Goal: Information Seeking & Learning: Find specific fact

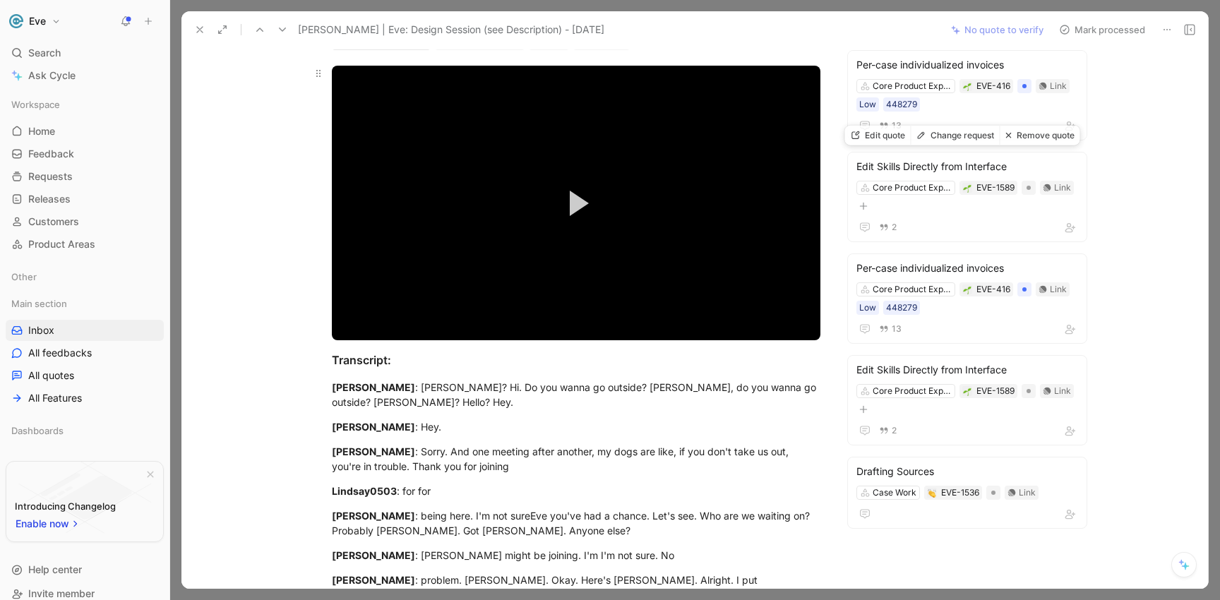
scroll to position [149, 0]
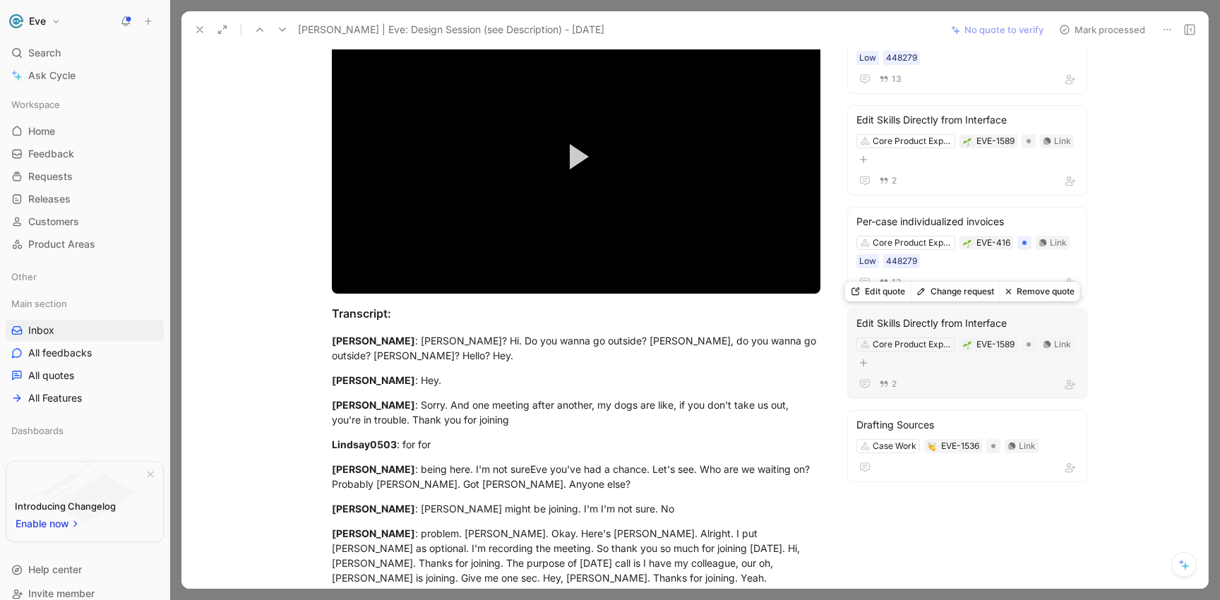
click at [962, 294] on button "Change request" at bounding box center [955, 292] width 89 height 20
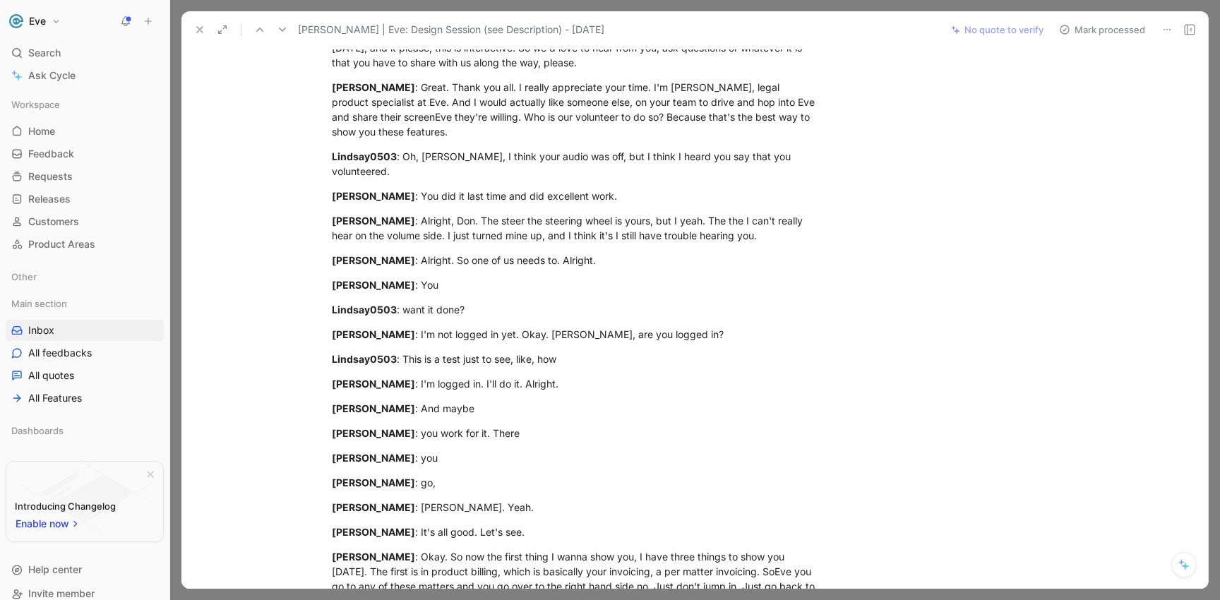
scroll to position [316, 0]
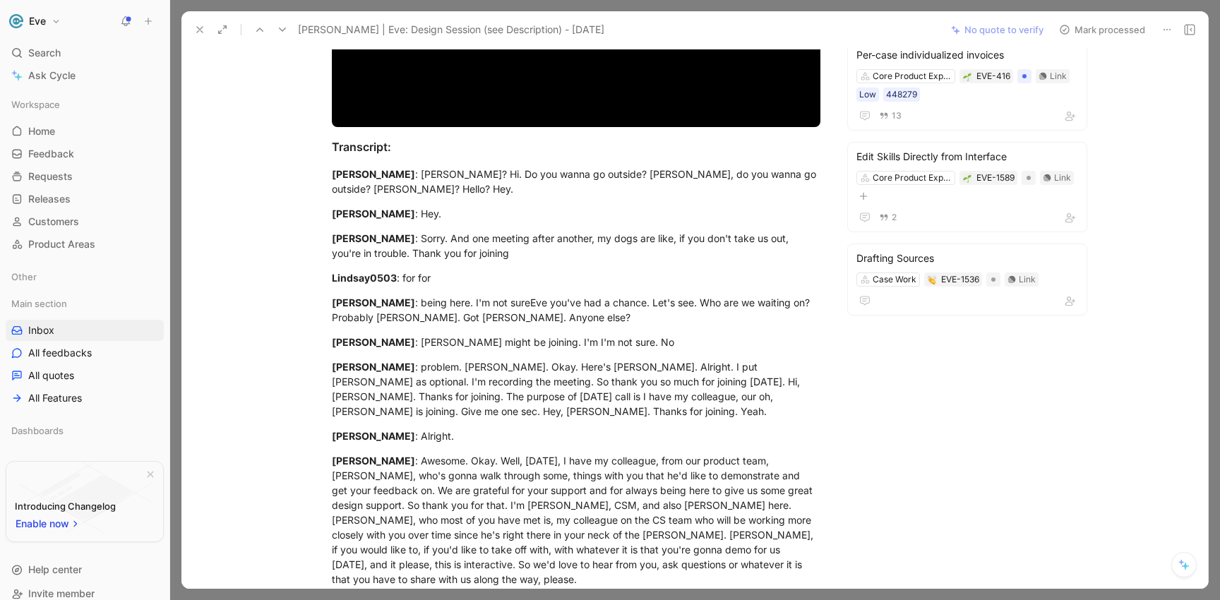
click at [1108, 32] on button "Mark processed" at bounding box center [1102, 30] width 99 height 20
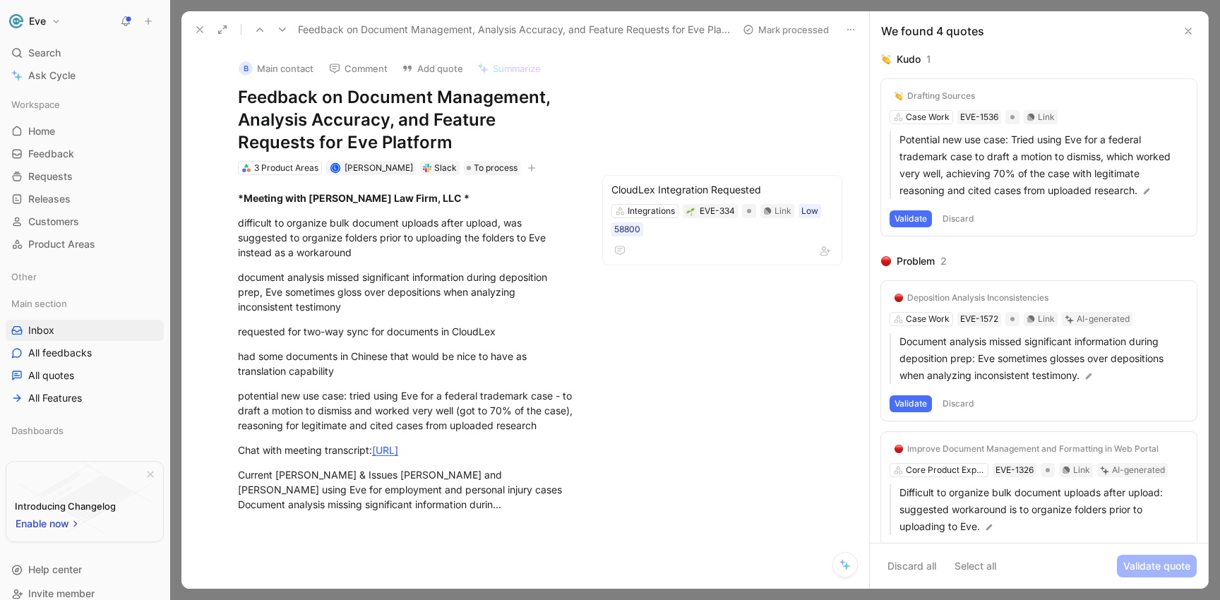
click at [197, 25] on icon at bounding box center [199, 29] width 11 height 11
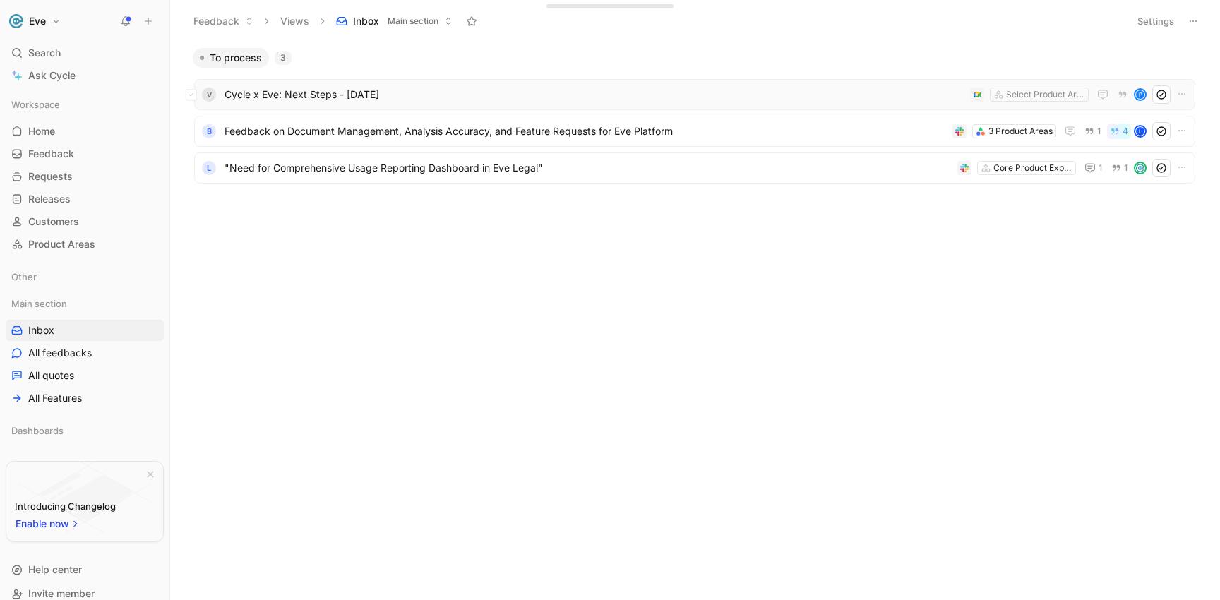
click at [354, 99] on span "Cycle x Eve: Next Steps - [DATE]" at bounding box center [595, 94] width 740 height 17
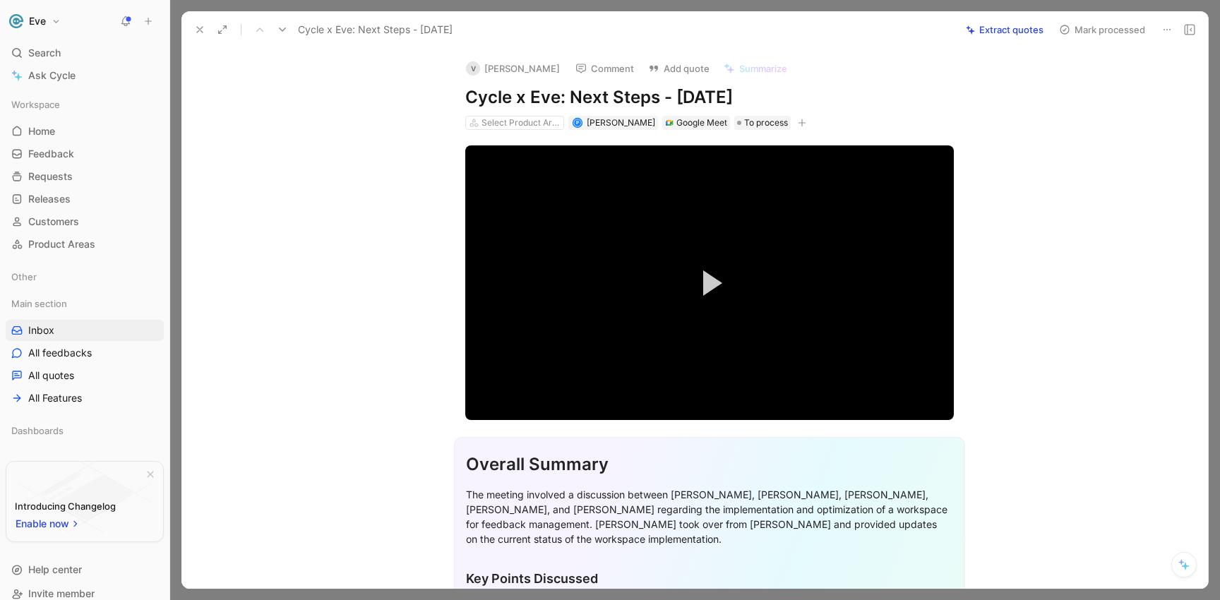
click at [1162, 32] on icon at bounding box center [1166, 29] width 11 height 11
click at [1057, 83] on div "Delete" at bounding box center [1106, 80] width 127 height 17
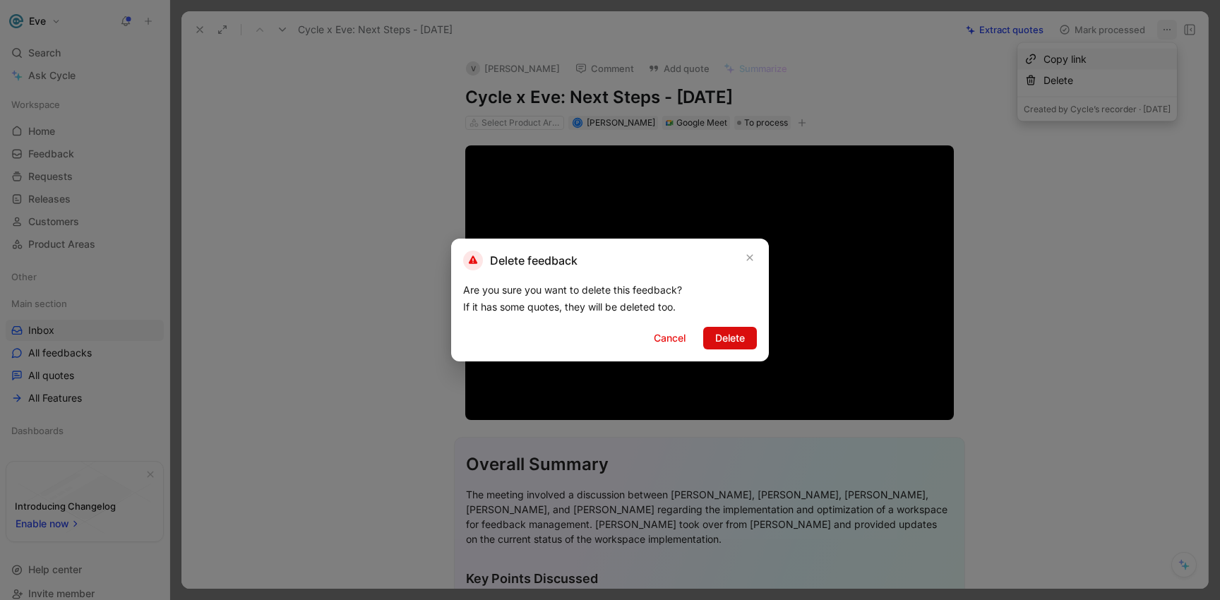
click at [732, 337] on span "Delete" at bounding box center [730, 338] width 30 height 17
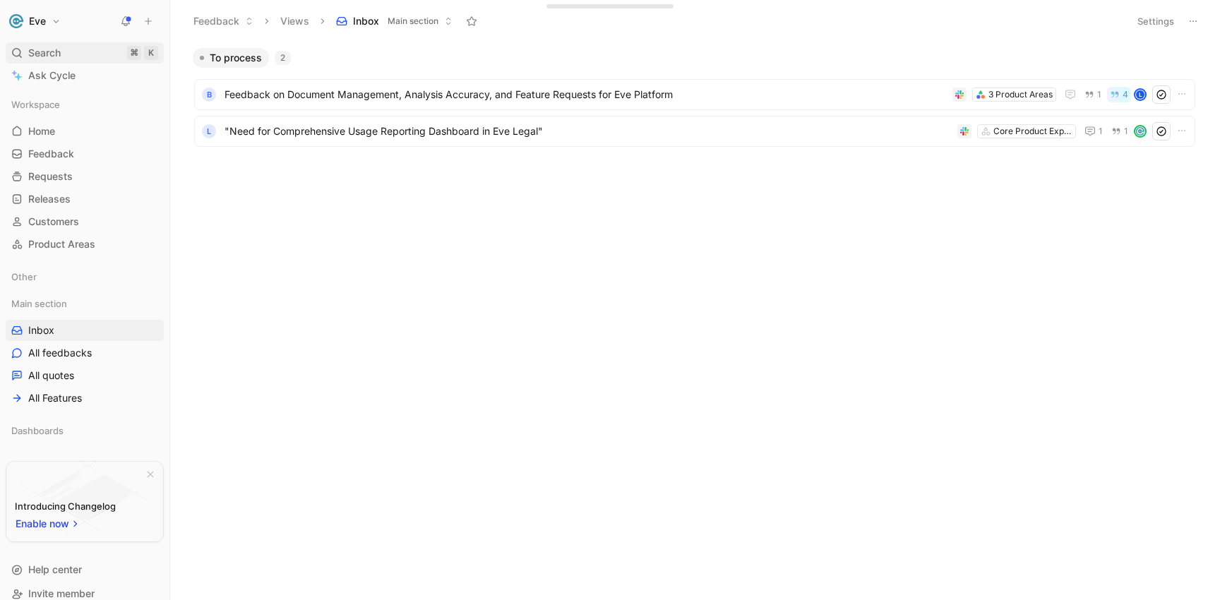
click at [57, 49] on span "Search" at bounding box center [44, 52] width 32 height 17
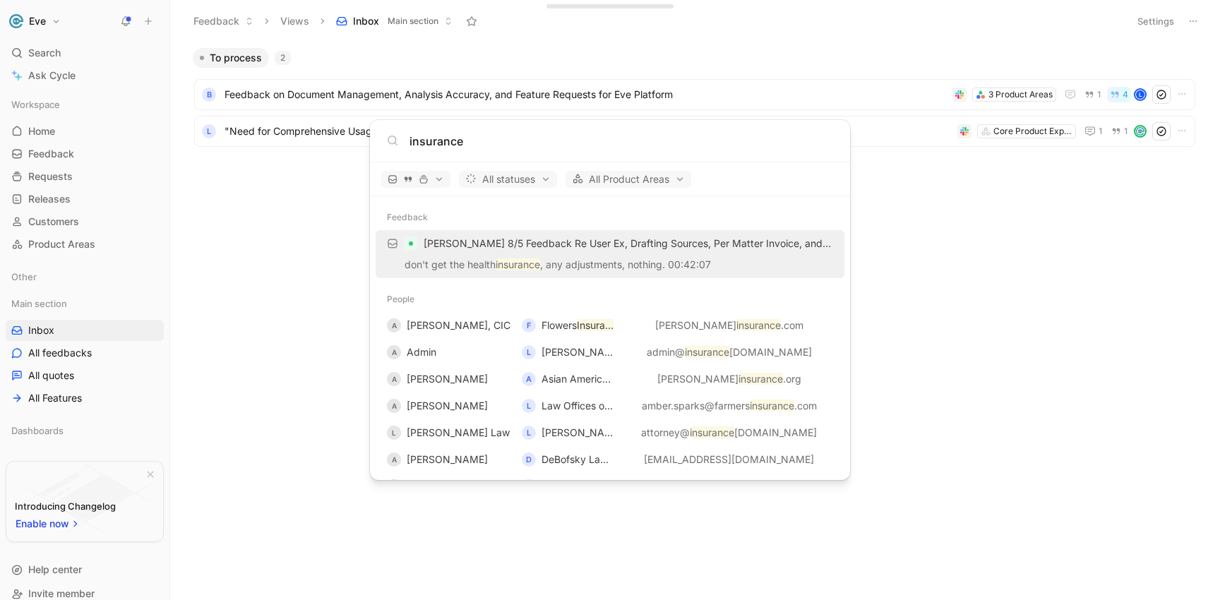
type input "insurance"
click at [493, 251] on span "[PERSON_NAME] 8/5 Feedback Re User Ex, Drafting Sources, Per Matter Invoice, an…" at bounding box center [628, 243] width 409 height 17
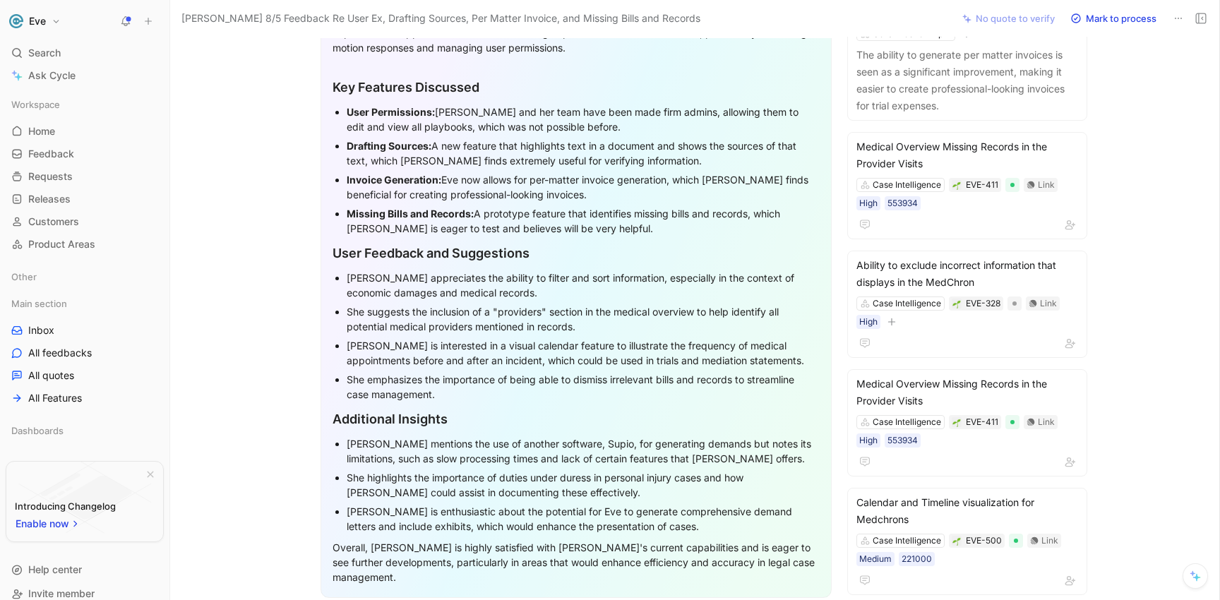
scroll to position [154, 0]
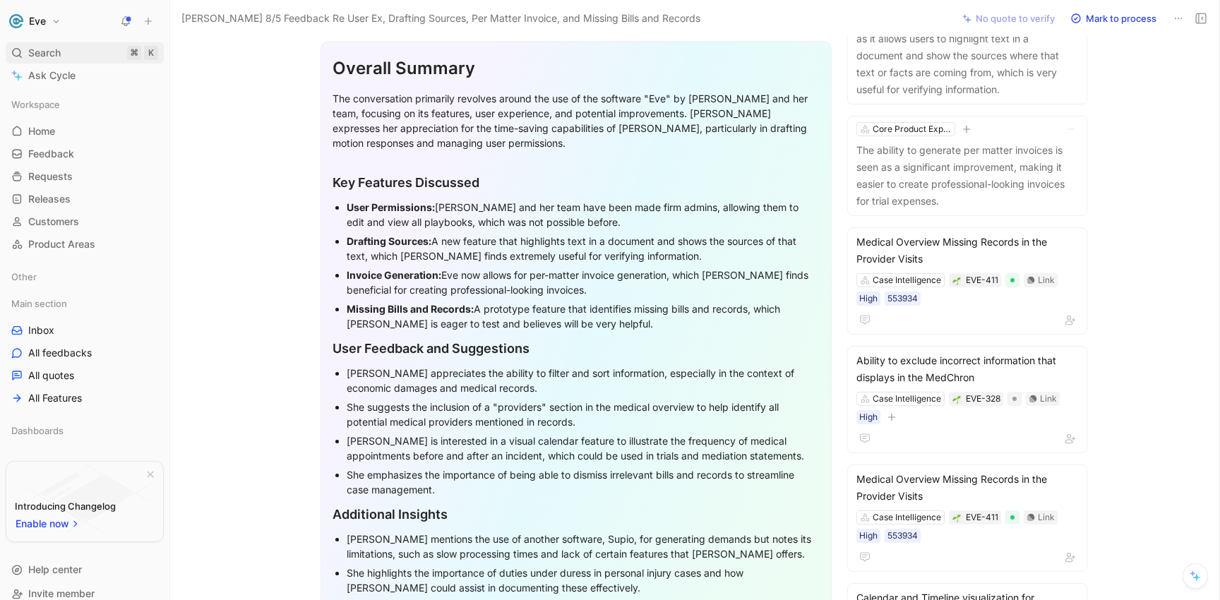
click at [52, 49] on span "Search" at bounding box center [44, 52] width 32 height 17
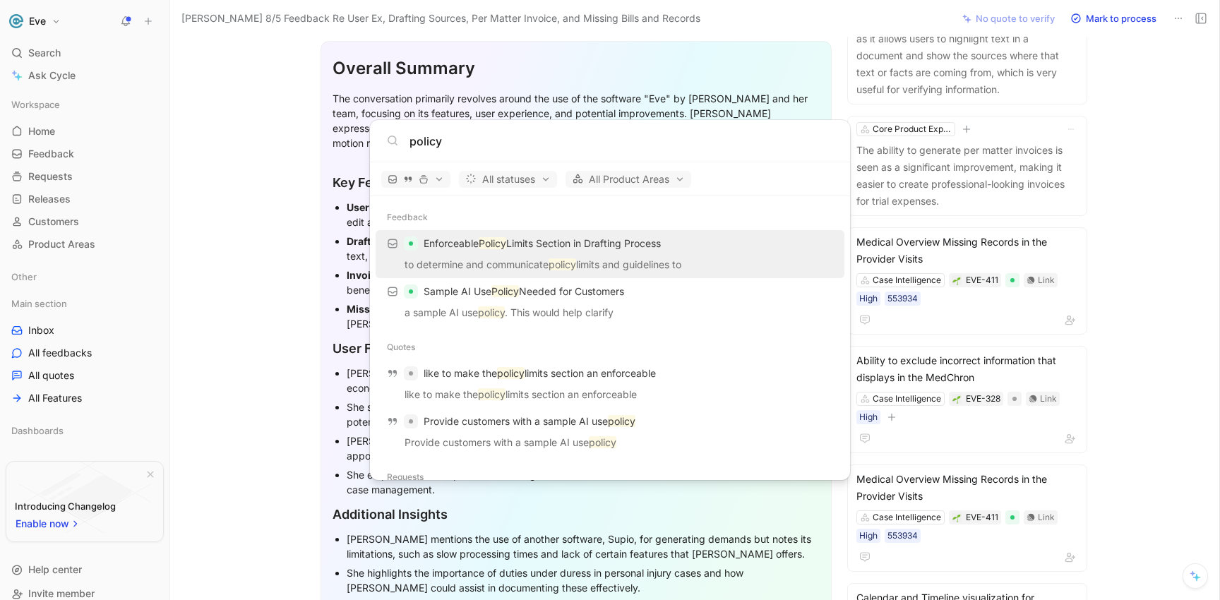
type input "policy"
click at [534, 253] on div "Enforceable Policy Limits Section in Drafting Process" at bounding box center [610, 243] width 460 height 25
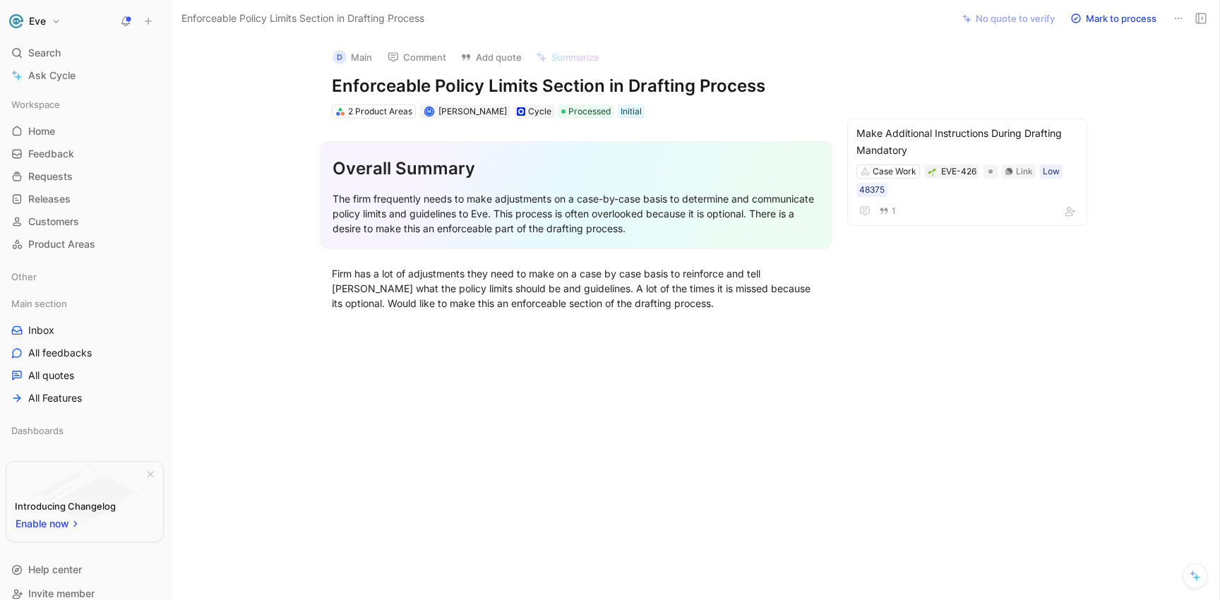
click at [436, 201] on div "The firm frequently needs to make adjustments on a case-by-case basis to determ…" at bounding box center [576, 213] width 487 height 44
click at [474, 291] on div "Firm has a lot of adjustments they need to make on a case by case basis to rein…" at bounding box center [576, 288] width 489 height 44
click at [741, 85] on h1 "Enforceable Policy Limits Section in Drafting Process" at bounding box center [576, 86] width 489 height 23
click at [677, 88] on h1 "Enforceable Policy Limits Section in Drafting Process" at bounding box center [576, 86] width 489 height 23
drag, startPoint x: 622, startPoint y: 308, endPoint x: 412, endPoint y: 279, distance: 212.4
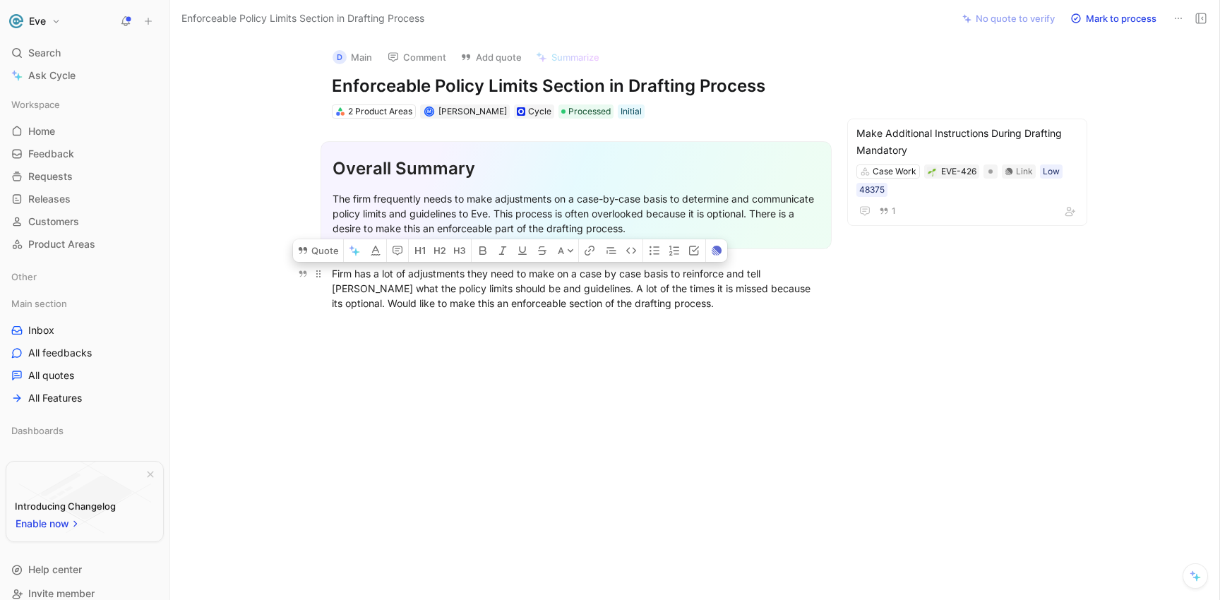
click at [412, 280] on div "Firm has a lot of adjustments they need to make on a case by case basis to rein…" at bounding box center [576, 288] width 489 height 44
